Goal: Information Seeking & Learning: Learn about a topic

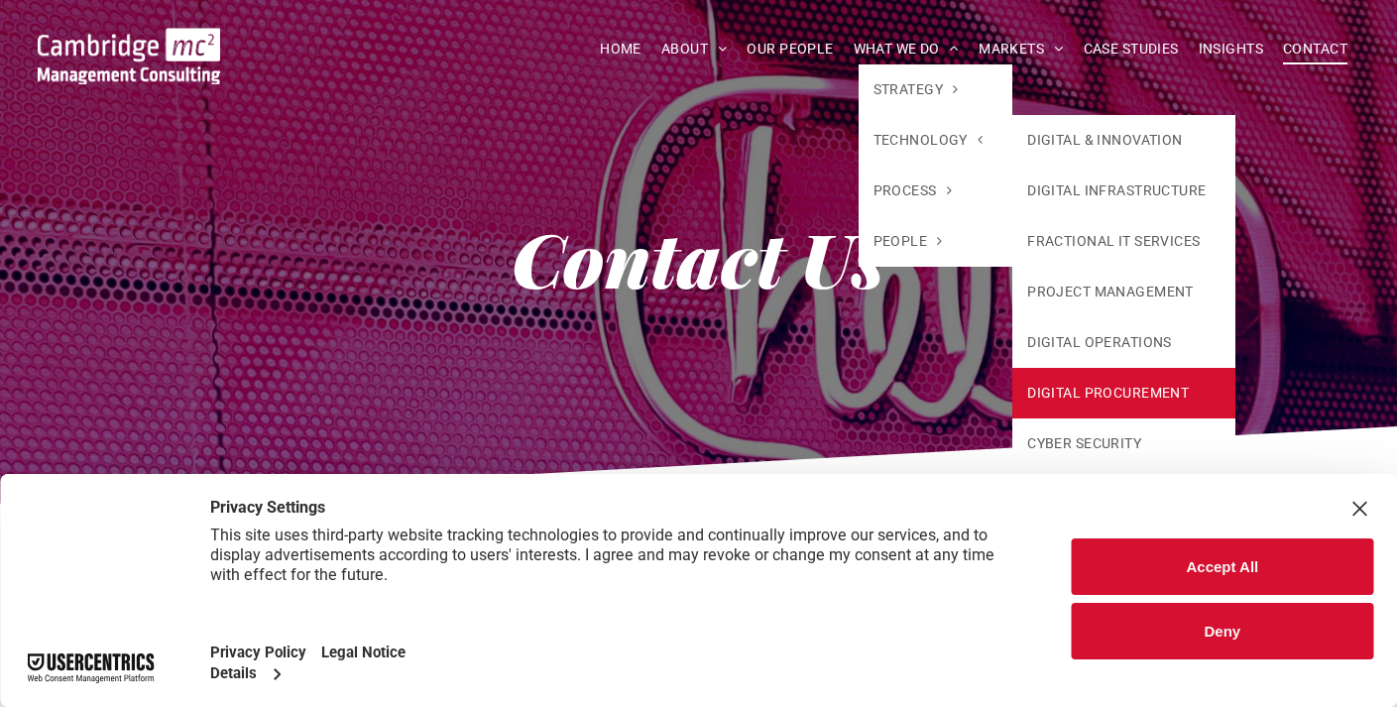
click at [1061, 395] on link "DIGITAL PROCUREMENT" at bounding box center [1123, 393] width 223 height 51
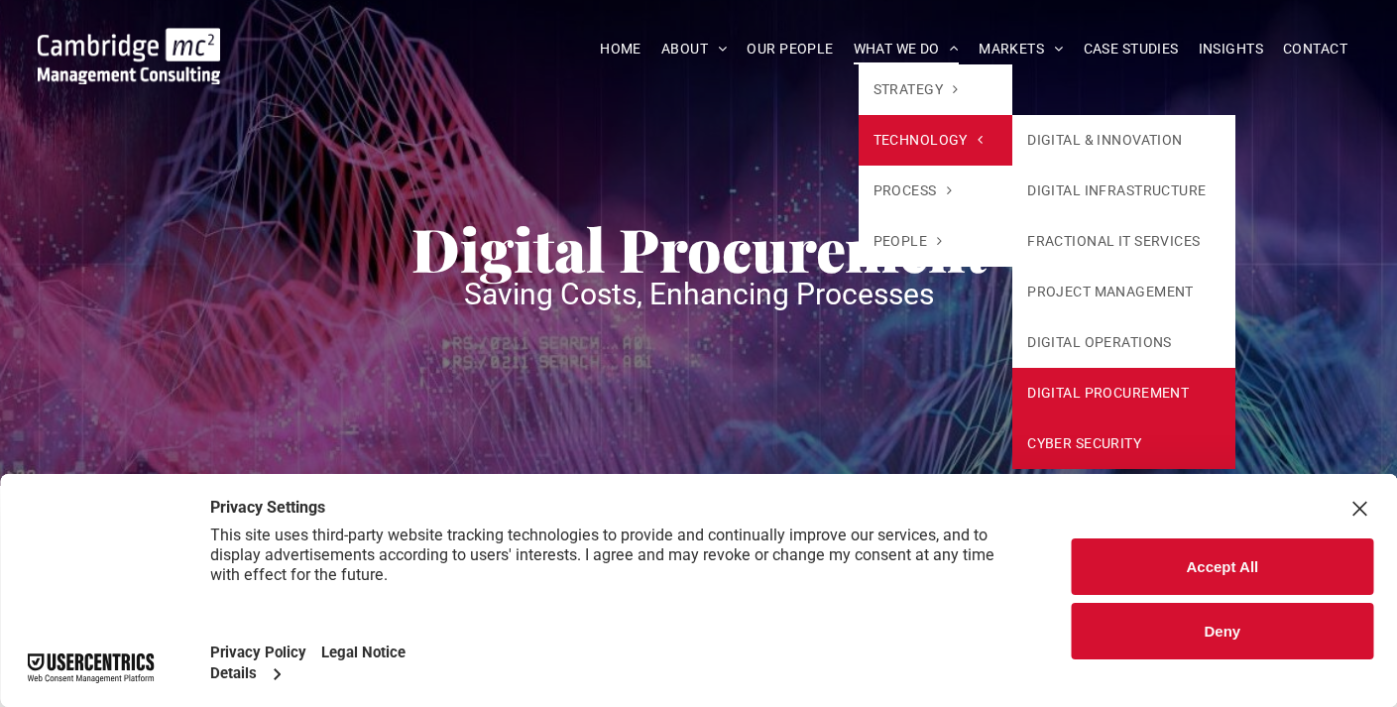
click at [1039, 443] on link "CYBER SECURITY" at bounding box center [1123, 443] width 223 height 51
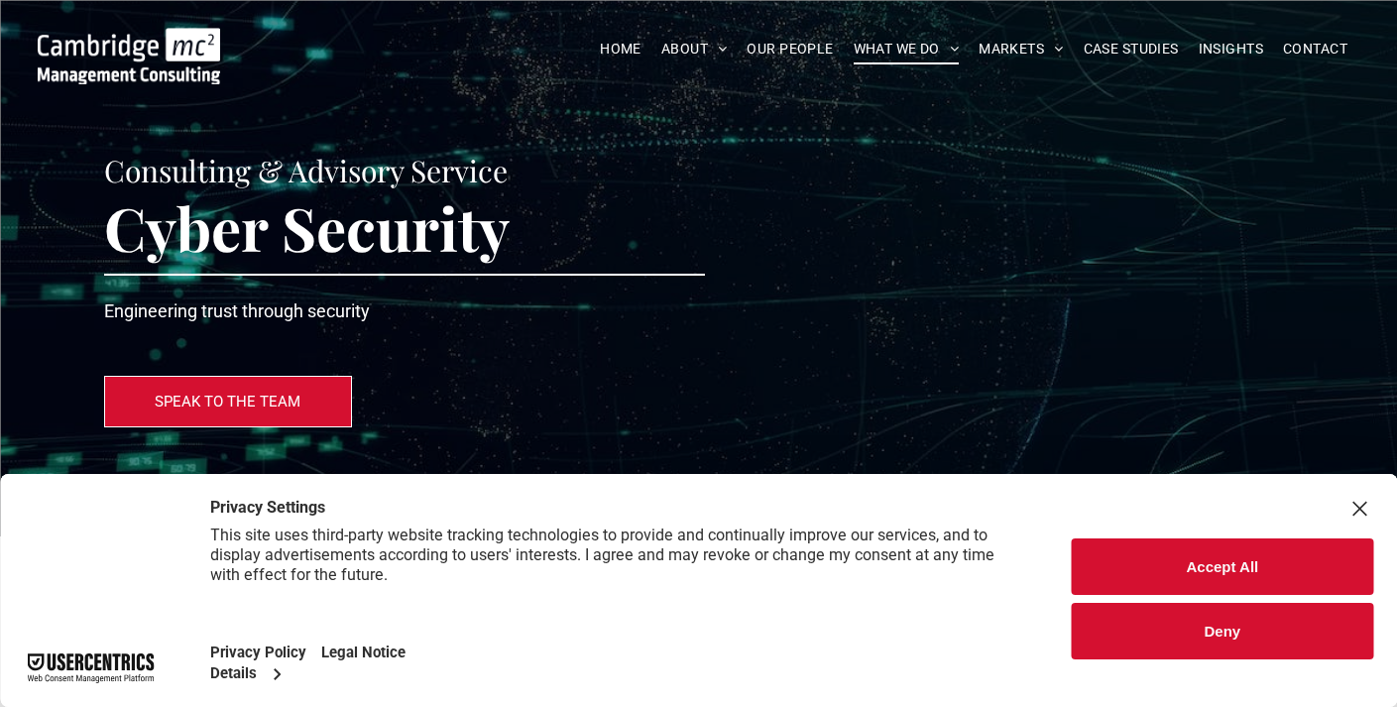
click at [1361, 507] on div "Close Layer" at bounding box center [1359, 509] width 28 height 28
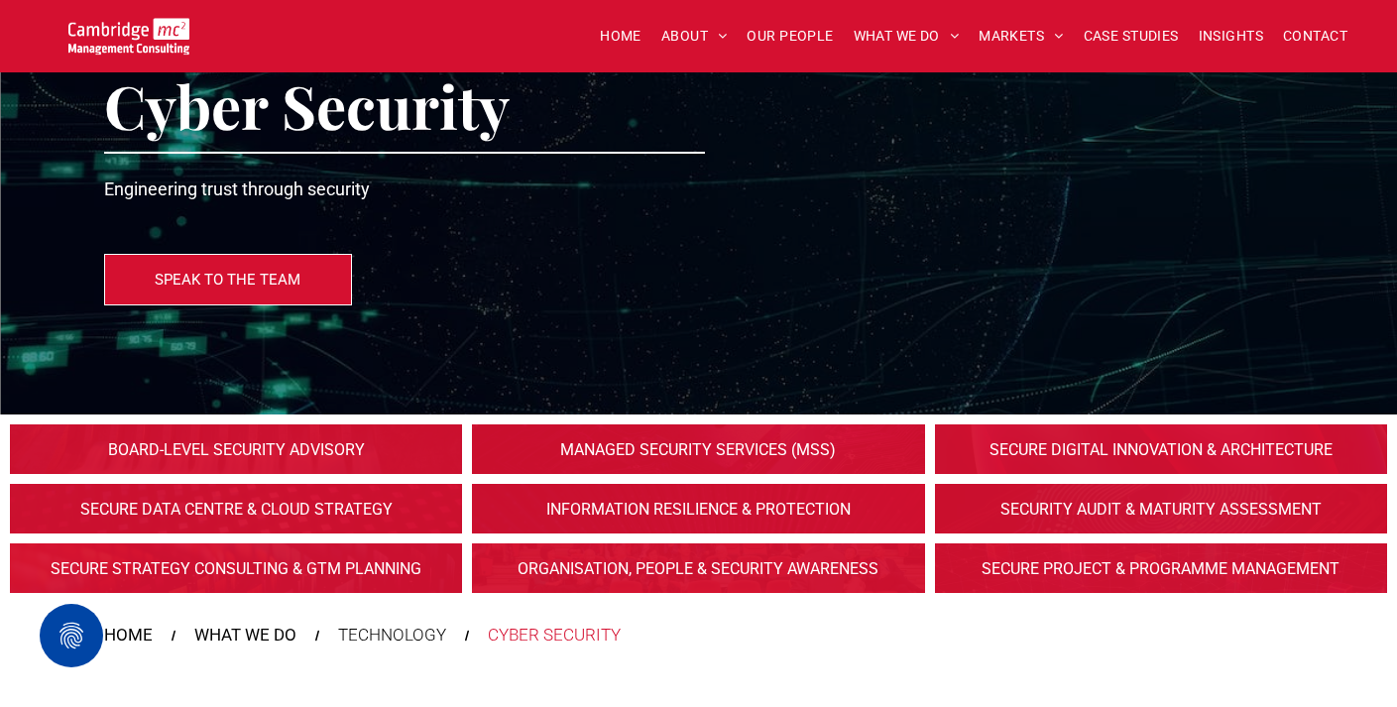
scroll to position [123, 0]
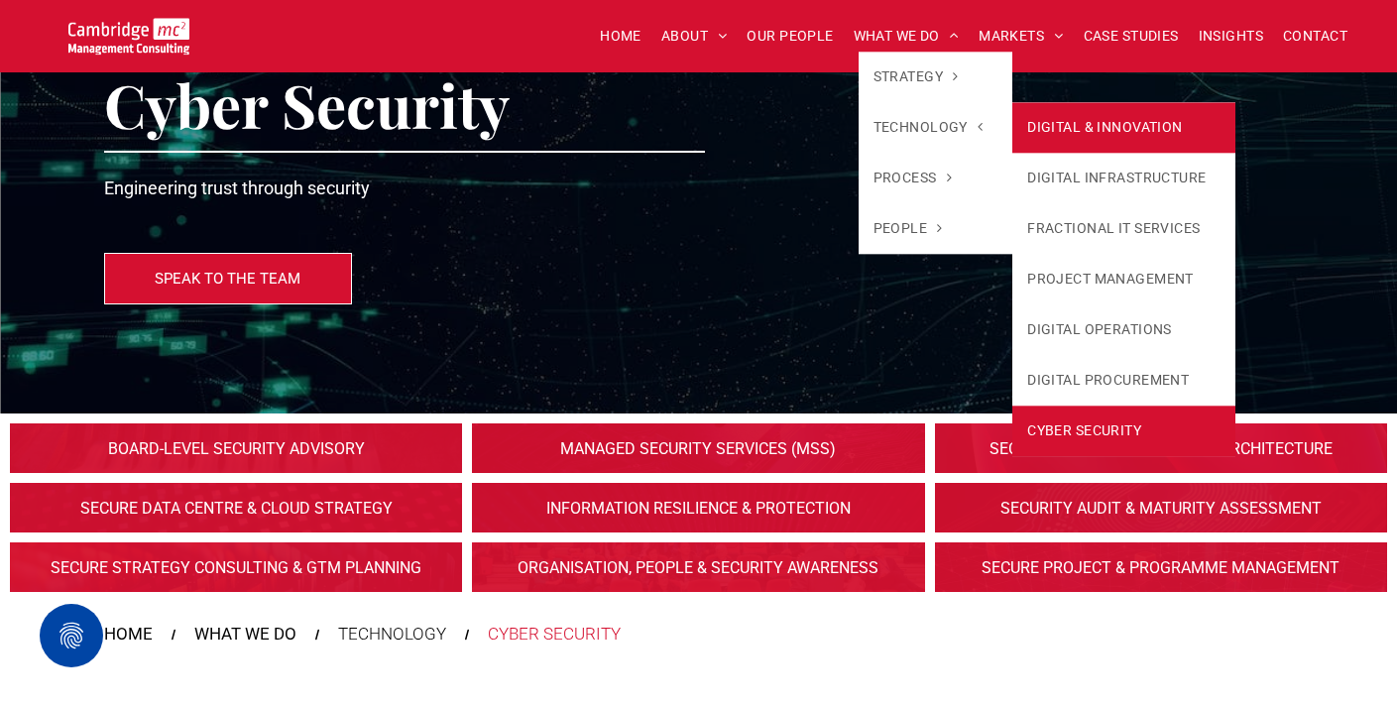
click at [1068, 133] on link "DIGITAL & INNOVATION" at bounding box center [1123, 127] width 223 height 51
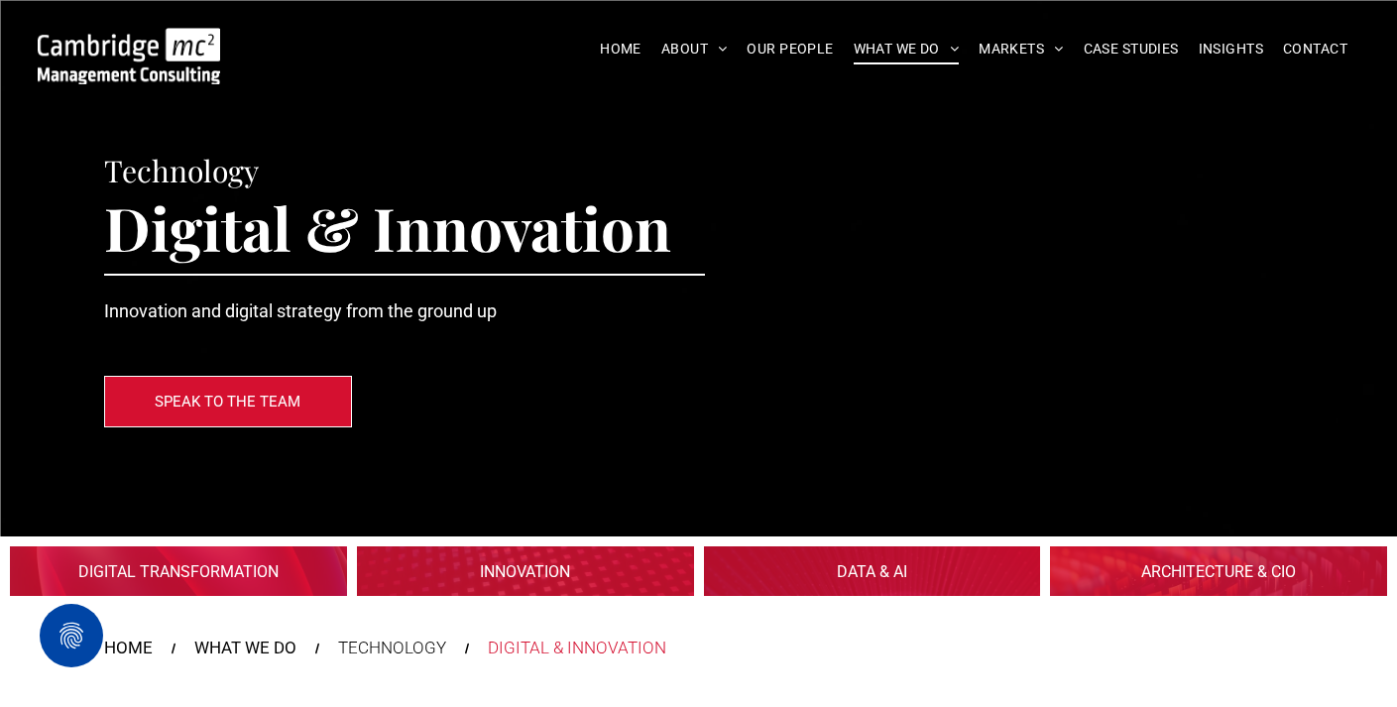
click at [877, 559] on link at bounding box center [871, 571] width 357 height 53
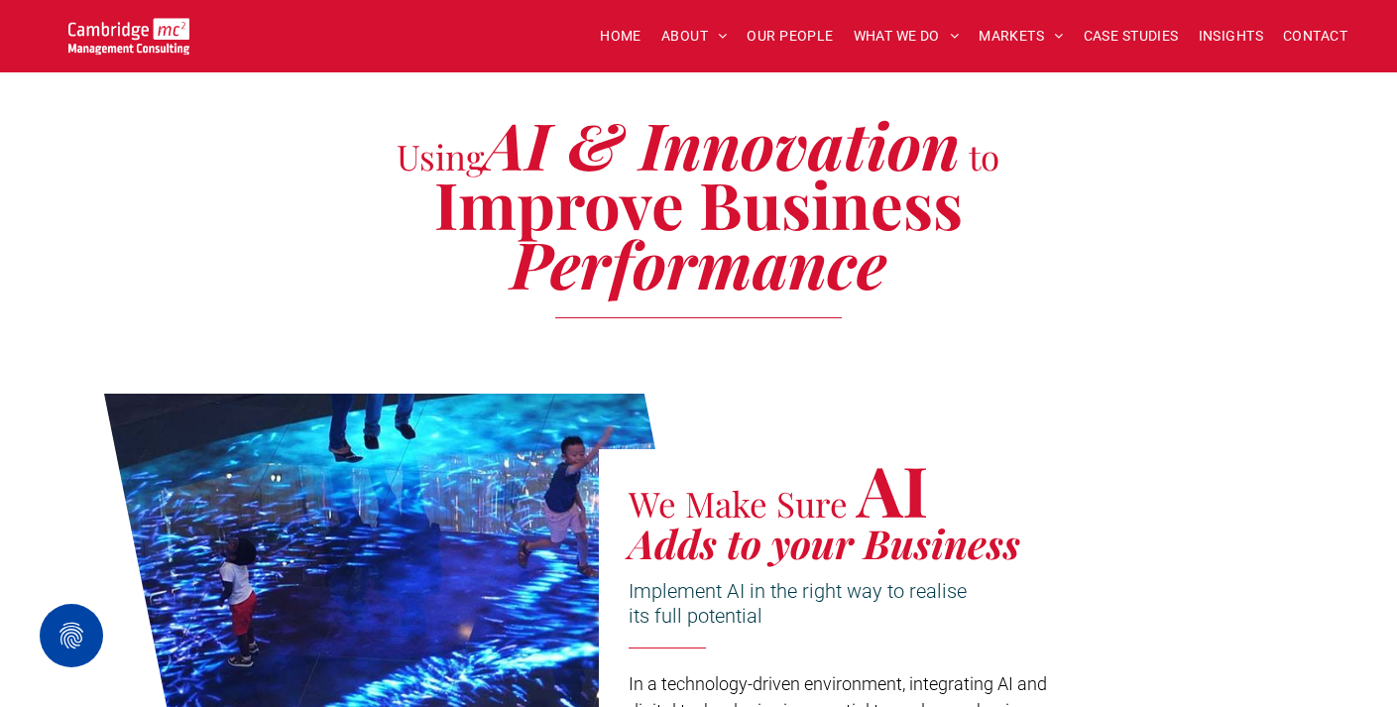
scroll to position [580, 0]
